Goal: Book appointment/travel/reservation

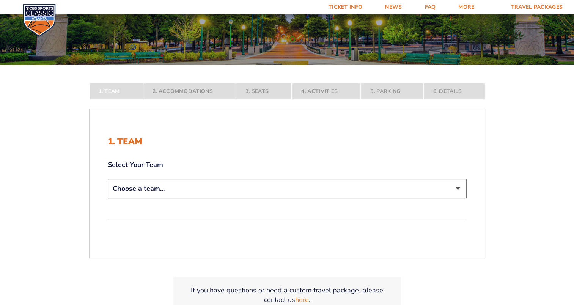
scroll to position [99, 0]
click at [215, 185] on select "Choose a team... [US_STATE] Wildcats [US_STATE] State Buckeyes [US_STATE] Tar H…" at bounding box center [287, 188] width 359 height 19
select select "12956"
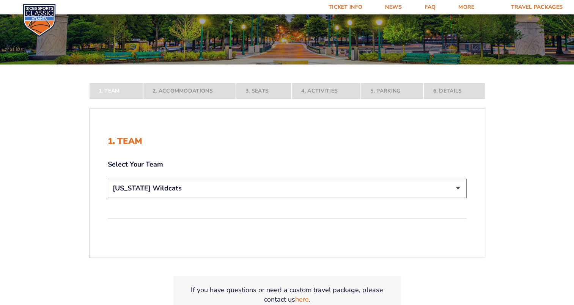
click at [108, 198] on select "Choose a team... [US_STATE] Wildcats [US_STATE] State Buckeyes [US_STATE] Tar H…" at bounding box center [287, 188] width 359 height 19
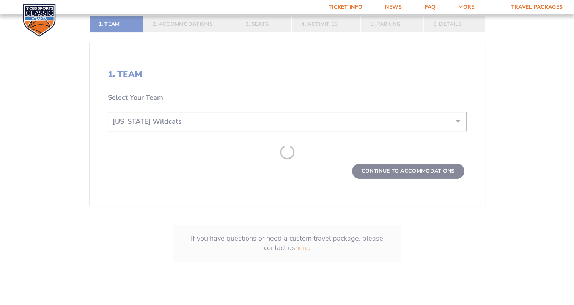
scroll to position [220, 0]
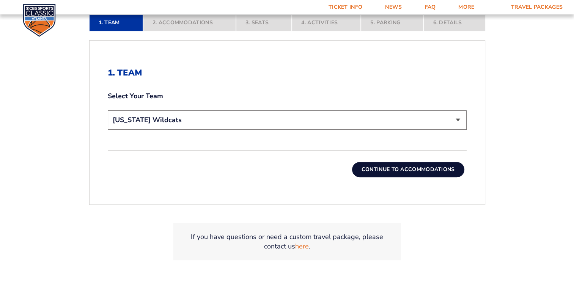
click at [430, 170] on button "Continue To Accommodations" at bounding box center [408, 169] width 112 height 15
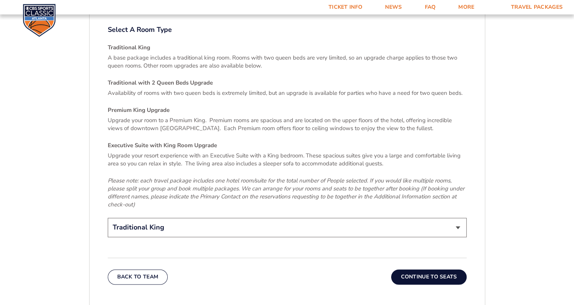
scroll to position [1115, 0]
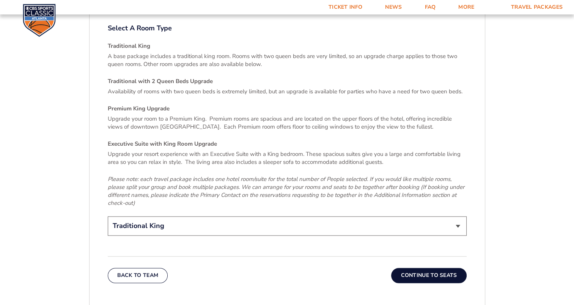
click at [437, 216] on select "Traditional King Traditional with 2 Queen Beds Upgrade (+$95 per night) Premium…" at bounding box center [287, 225] width 359 height 19
select select "Traditional with 2 Queen Beds Upgrade"
click at [108, 216] on select "Traditional King Traditional with 2 Queen Beds Upgrade (+$95 per night) Premium…" at bounding box center [287, 225] width 359 height 19
click at [412, 268] on button "Continue To Seats" at bounding box center [428, 275] width 75 height 15
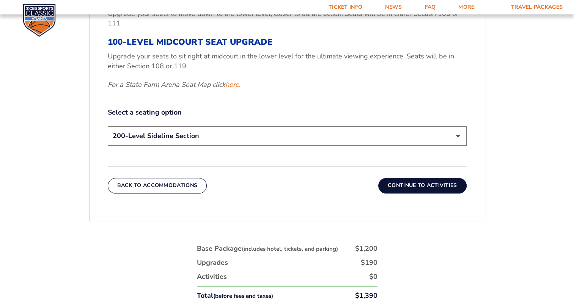
scroll to position [360, 0]
click at [266, 134] on select "200-Level Sideline Section 100-Level Corner Seat Upgrade (+$120 per person) 100…" at bounding box center [287, 136] width 359 height 19
click at [108, 127] on select "200-Level Sideline Section 100-Level Corner Seat Upgrade (+$120 per person) 100…" at bounding box center [287, 136] width 359 height 19
click at [433, 187] on button "Continue To Activities" at bounding box center [422, 185] width 88 height 15
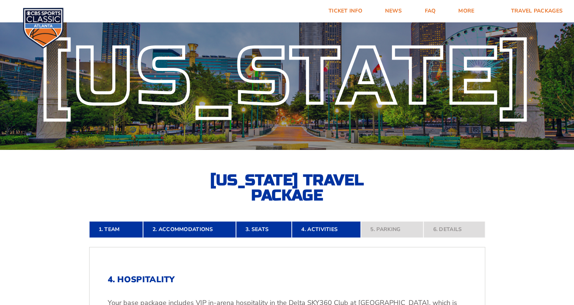
scroll to position [0, 0]
